Goal: Information Seeking & Learning: Learn about a topic

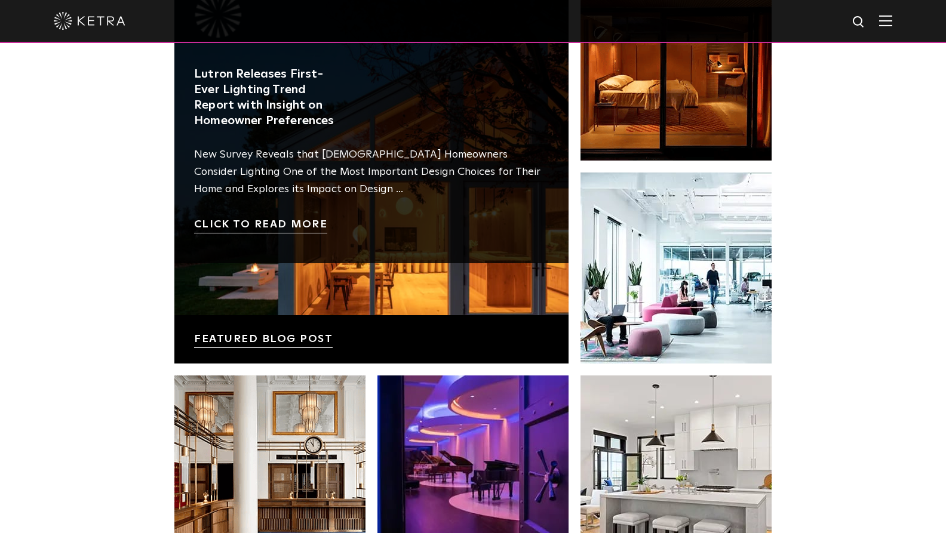
scroll to position [2064, 0]
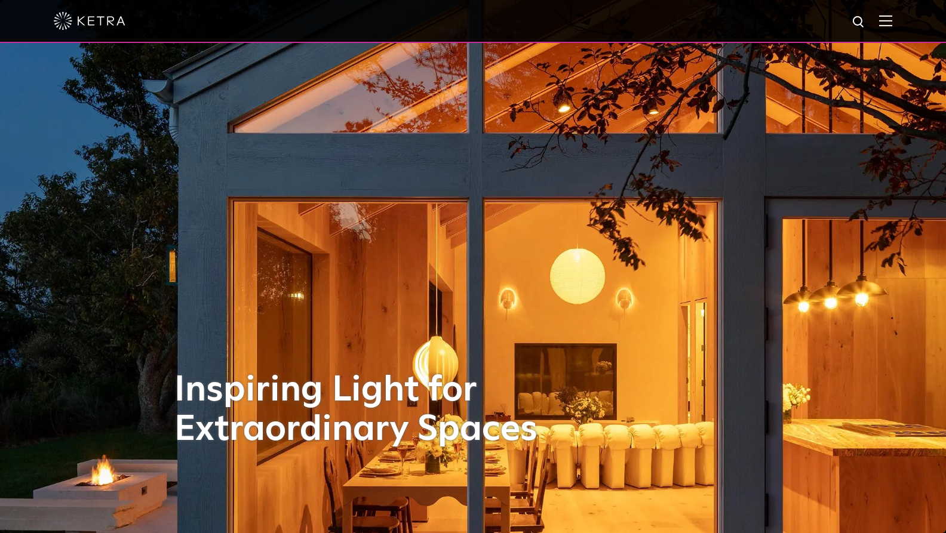
click at [895, 19] on div at bounding box center [473, 21] width 946 height 43
click at [890, 20] on img at bounding box center [885, 20] width 13 height 11
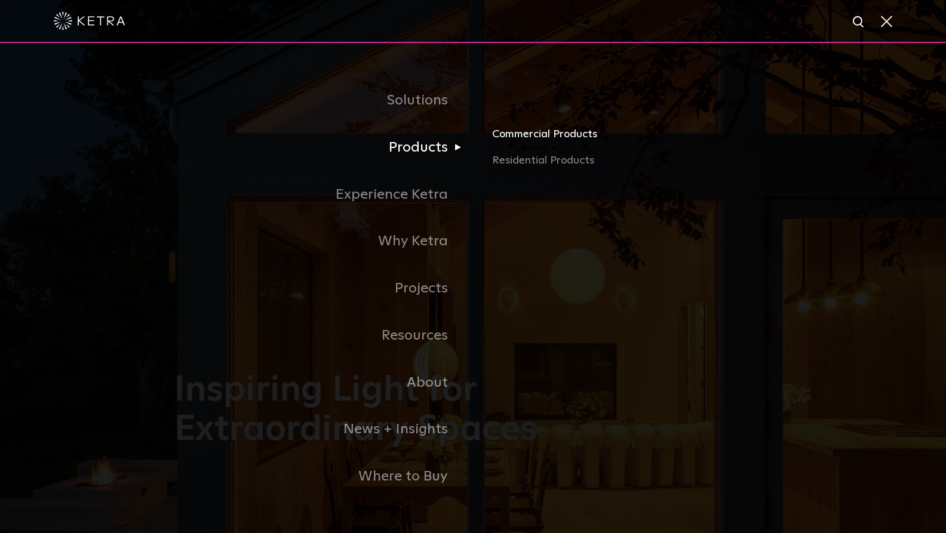
click at [523, 132] on link "Commercial Products" at bounding box center [632, 139] width 280 height 26
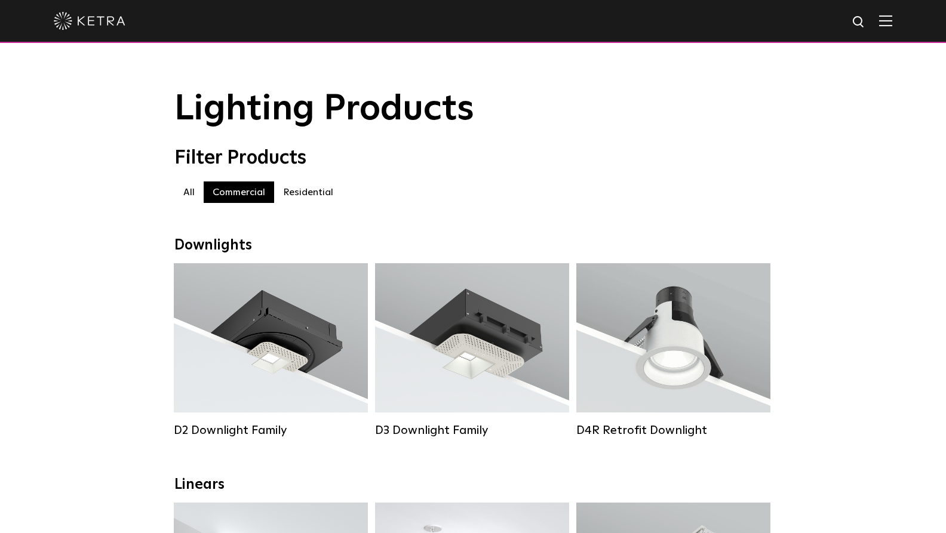
click at [307, 185] on label "Residential" at bounding box center [308, 193] width 68 height 22
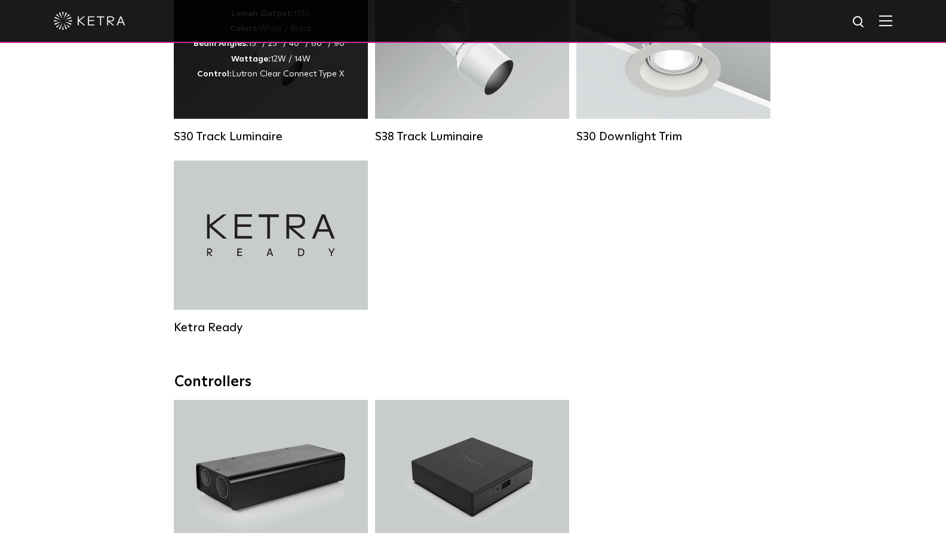
scroll to position [1029, 0]
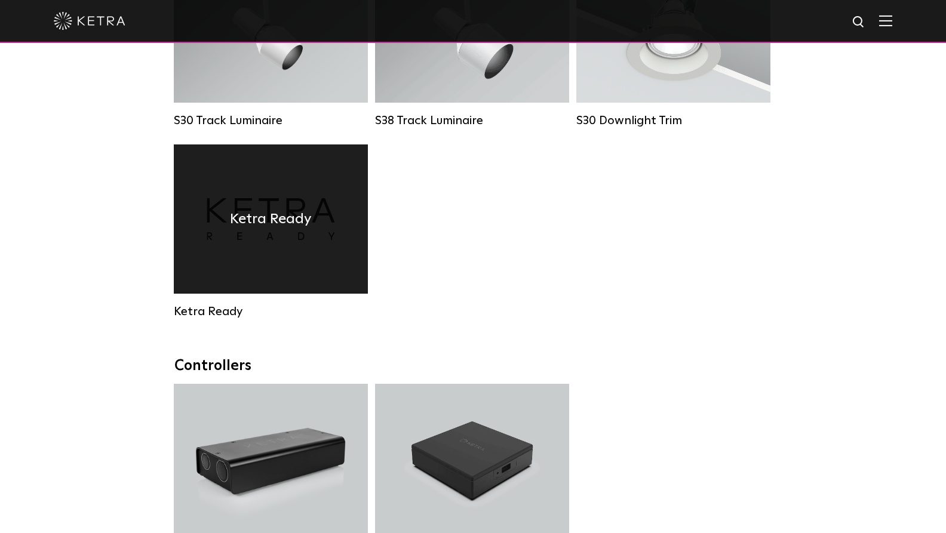
click at [287, 232] on div "Ketra Ready" at bounding box center [271, 219] width 194 height 149
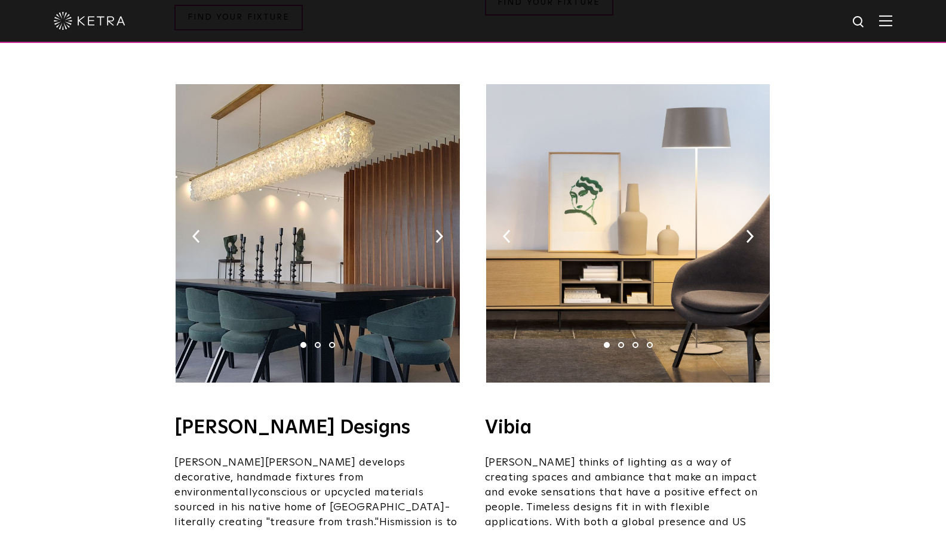
scroll to position [1907, 0]
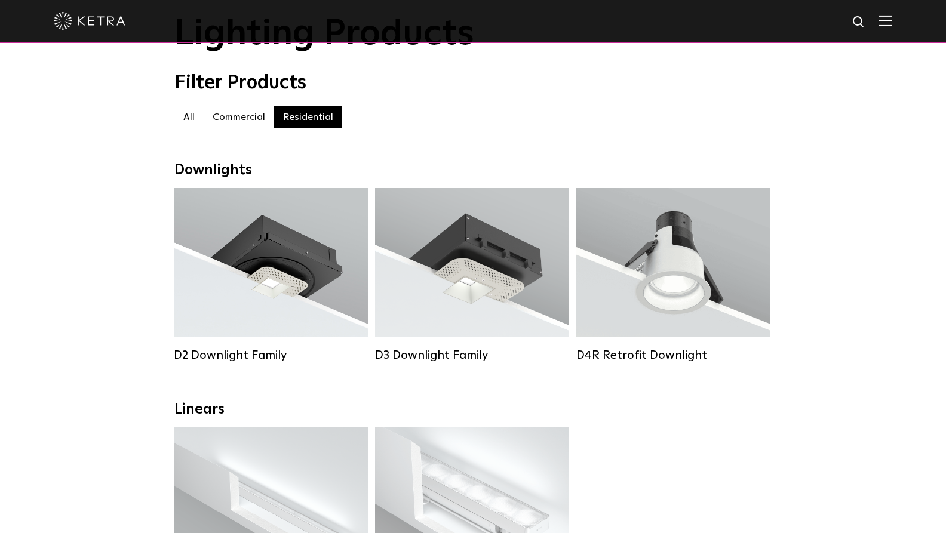
scroll to position [82, 0]
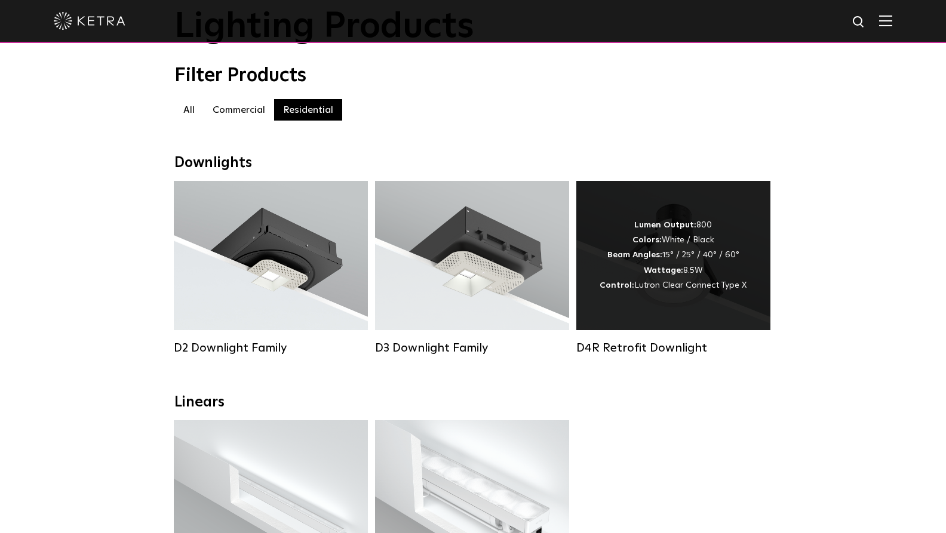
click at [658, 244] on strong "Colors:" at bounding box center [647, 240] width 29 height 8
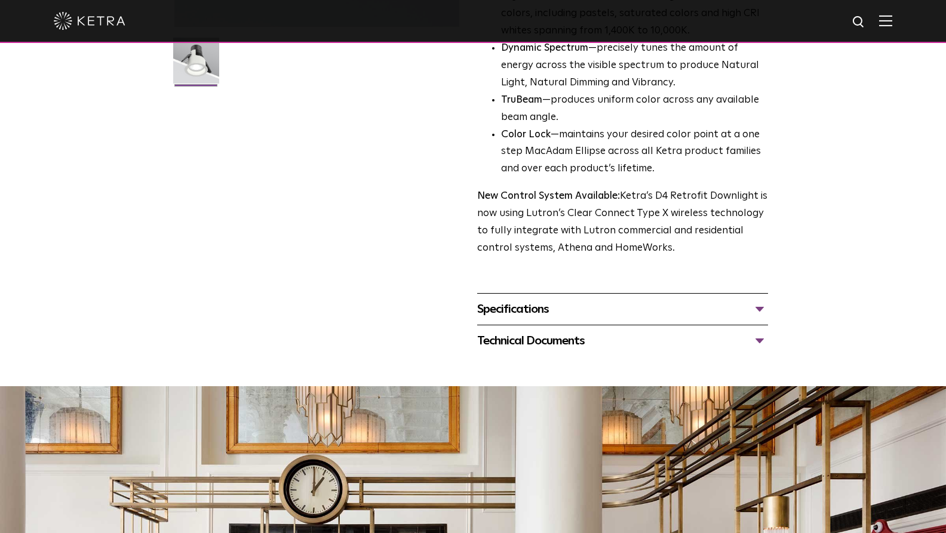
scroll to position [352, 0]
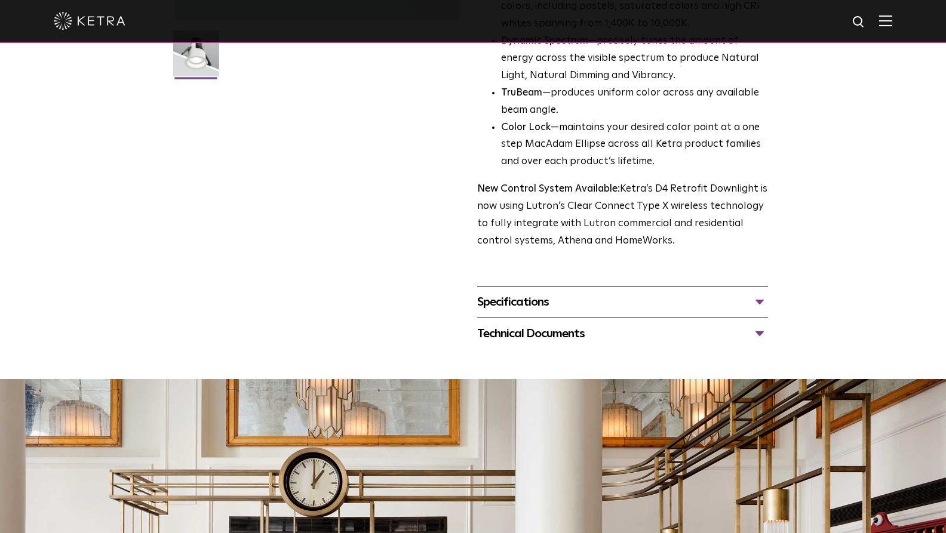
click at [533, 297] on div "Specifications" at bounding box center [622, 302] width 291 height 19
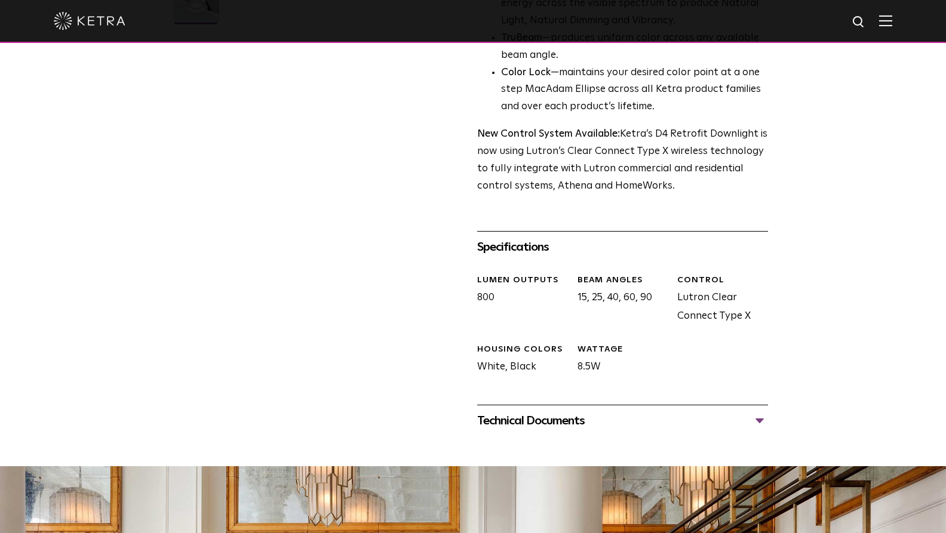
scroll to position [412, 0]
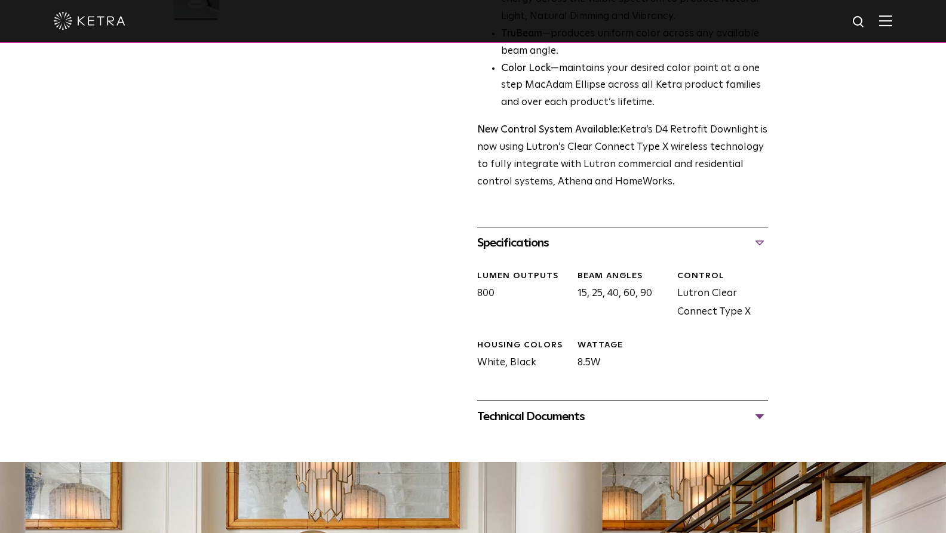
click at [547, 411] on div "Technical Documents" at bounding box center [622, 416] width 291 height 19
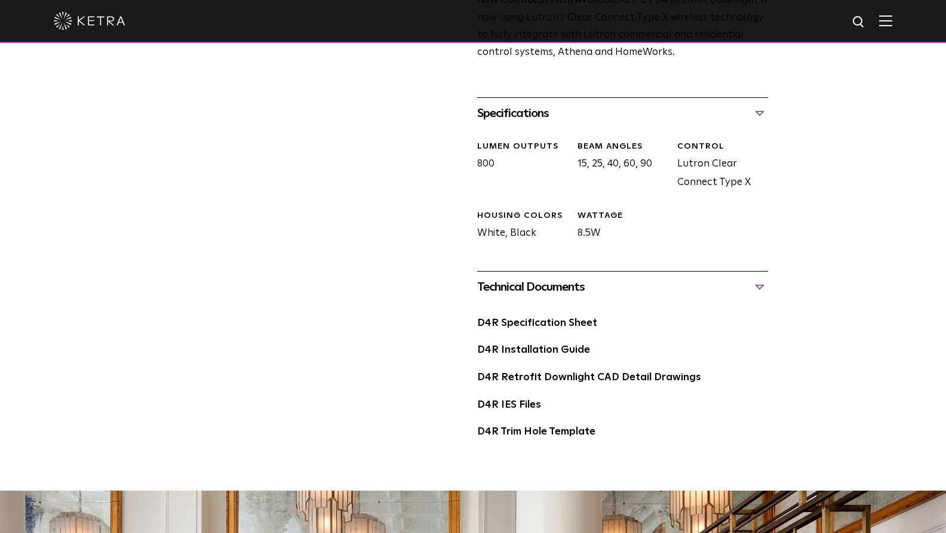
scroll to position [541, 0]
click at [560, 319] on link "D4R Specification Sheet" at bounding box center [537, 324] width 120 height 10
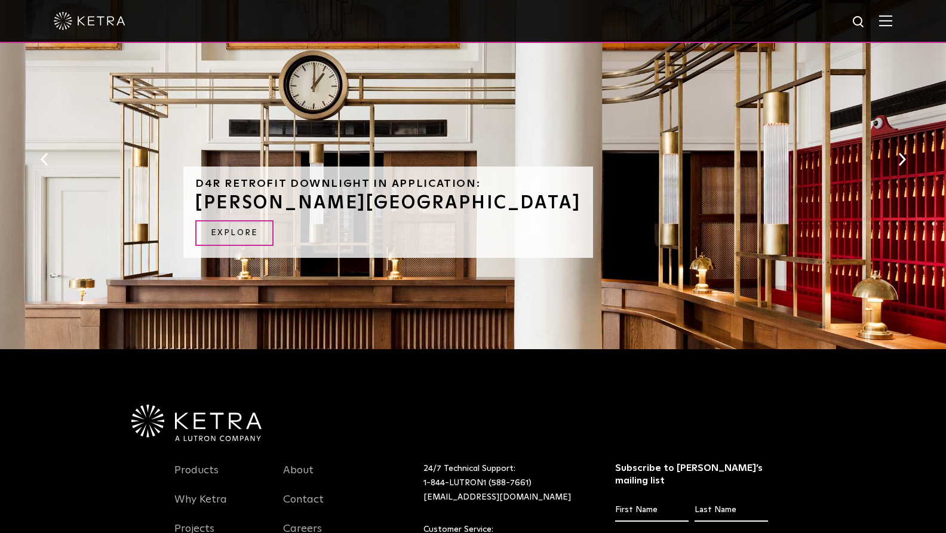
scroll to position [1057, 0]
